Goal: Task Accomplishment & Management: Manage account settings

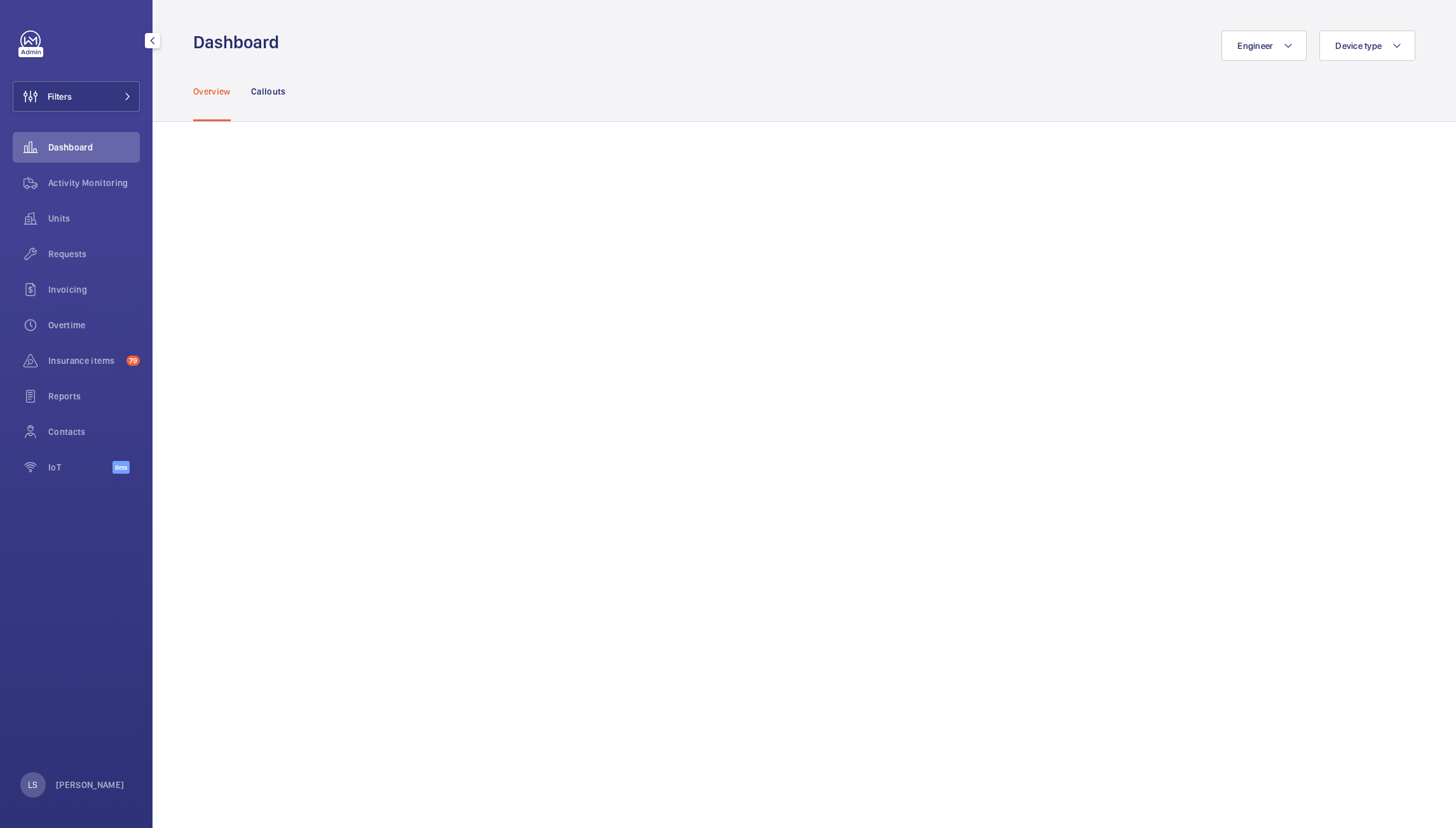
click at [73, 306] on div "Invoicing" at bounding box center [76, 292] width 127 height 36
click at [65, 299] on div "Invoicing" at bounding box center [76, 289] width 127 height 30
